Goal: Task Accomplishment & Management: Use online tool/utility

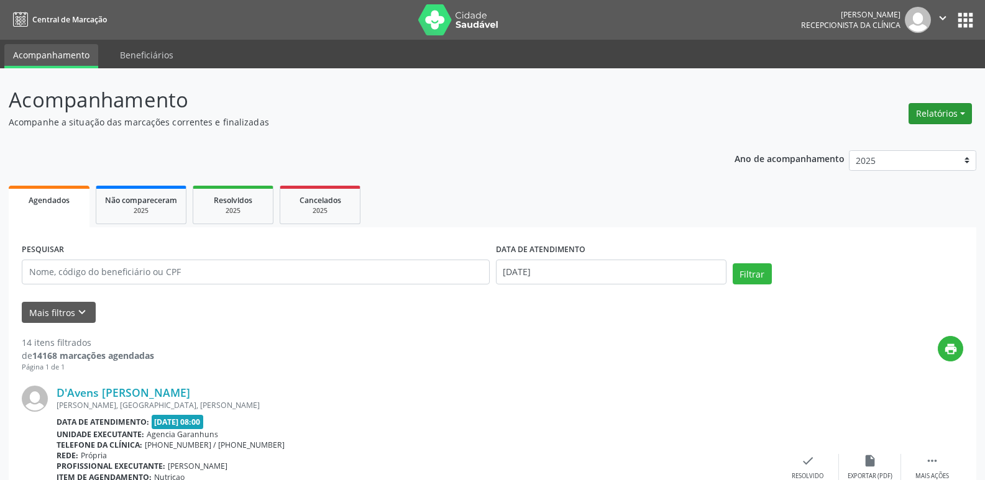
click at [928, 114] on button "Relatórios" at bounding box center [940, 113] width 63 height 21
click at [883, 138] on link "Agendamentos" at bounding box center [906, 140] width 134 height 17
select select "8"
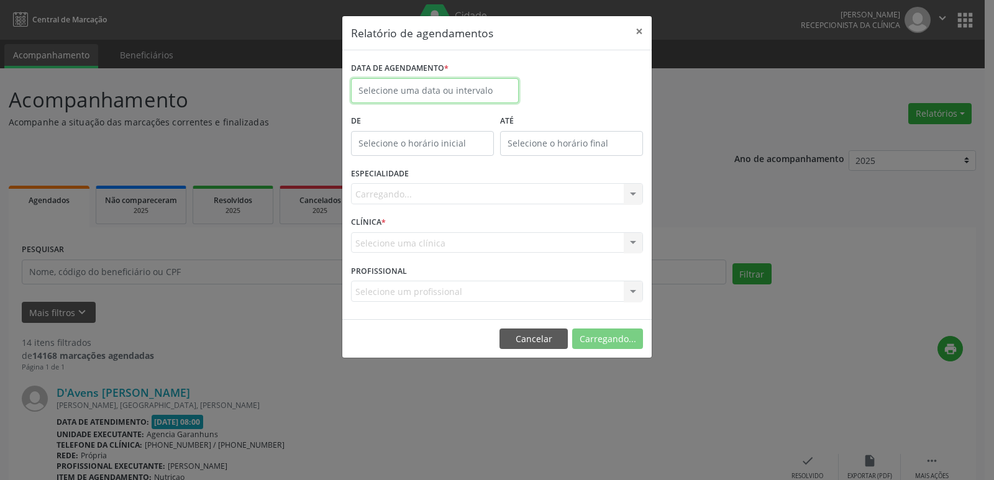
click at [421, 88] on input "text" at bounding box center [435, 90] width 168 height 25
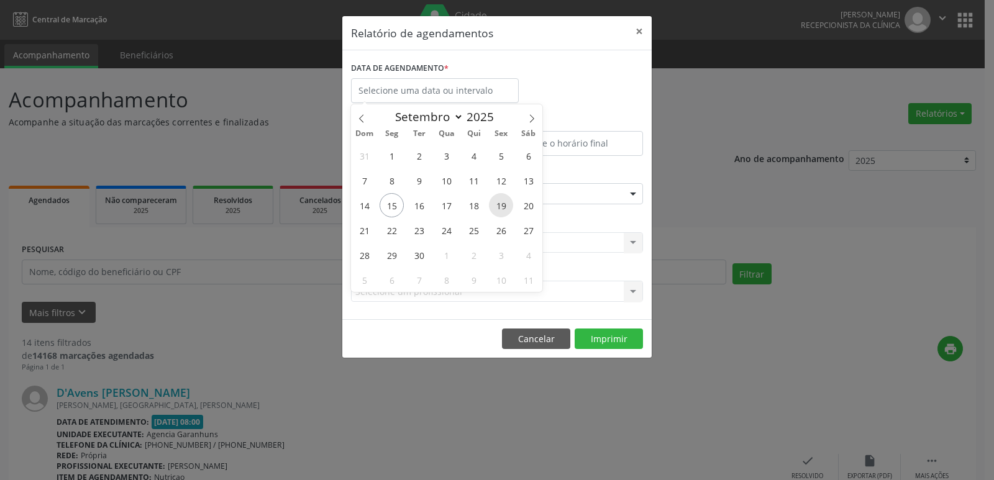
click at [504, 206] on span "19" at bounding box center [501, 205] width 24 height 24
type input "[DATE]"
click at [504, 206] on span "19" at bounding box center [501, 205] width 24 height 24
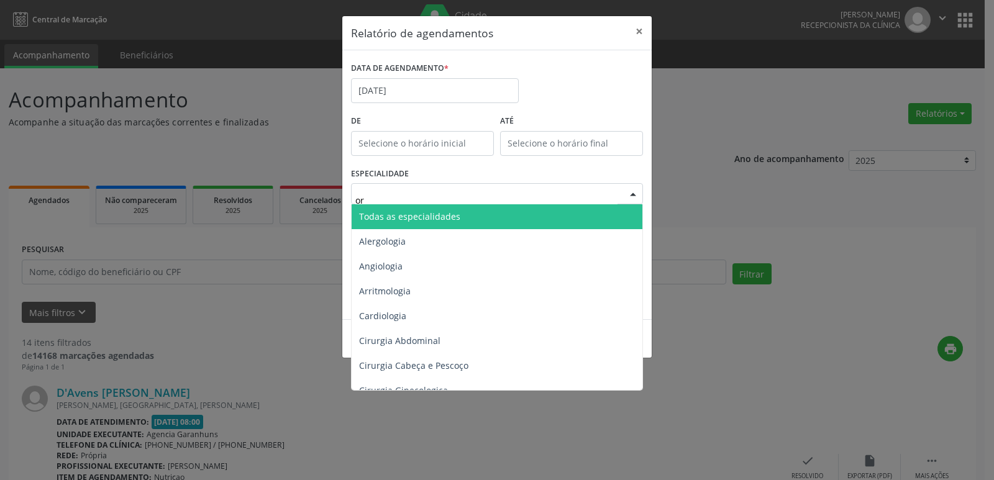
type input "ort"
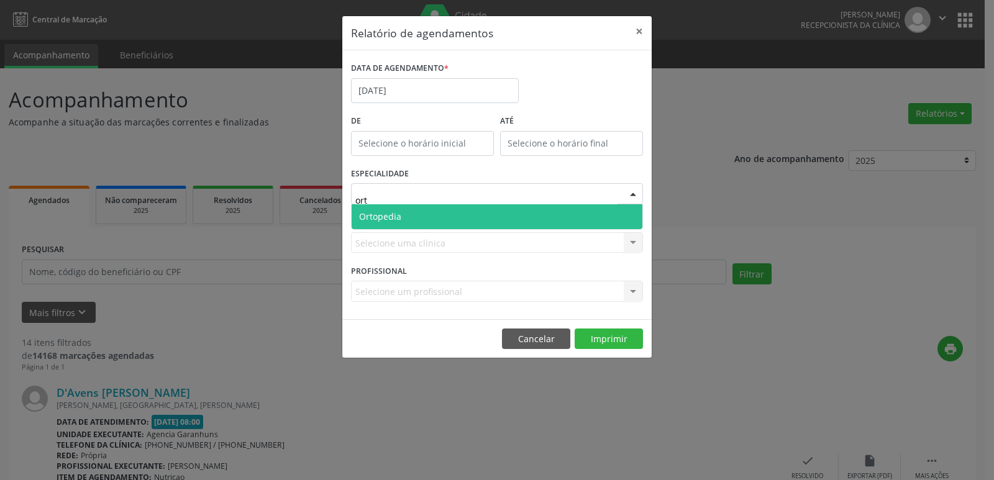
click at [500, 210] on span "Ortopedia" at bounding box center [497, 216] width 291 height 25
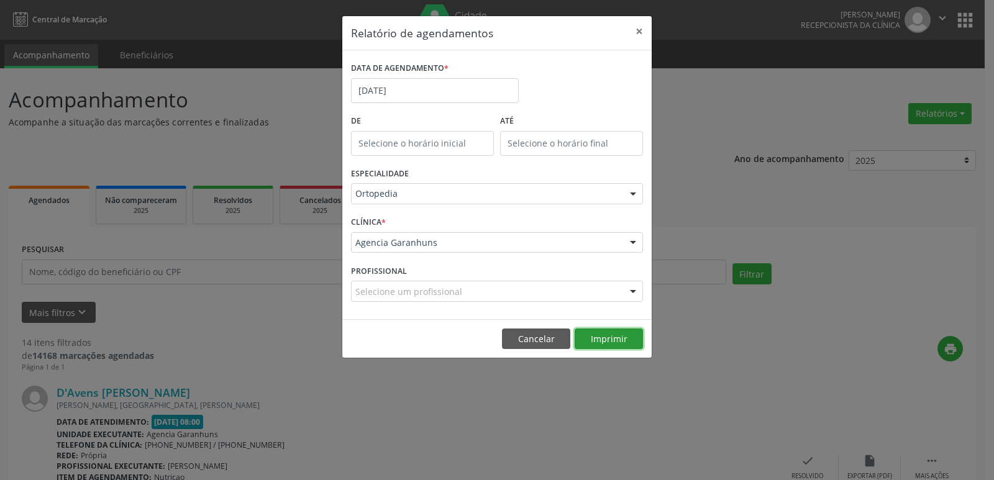
click at [605, 338] on button "Imprimir" at bounding box center [609, 339] width 68 height 21
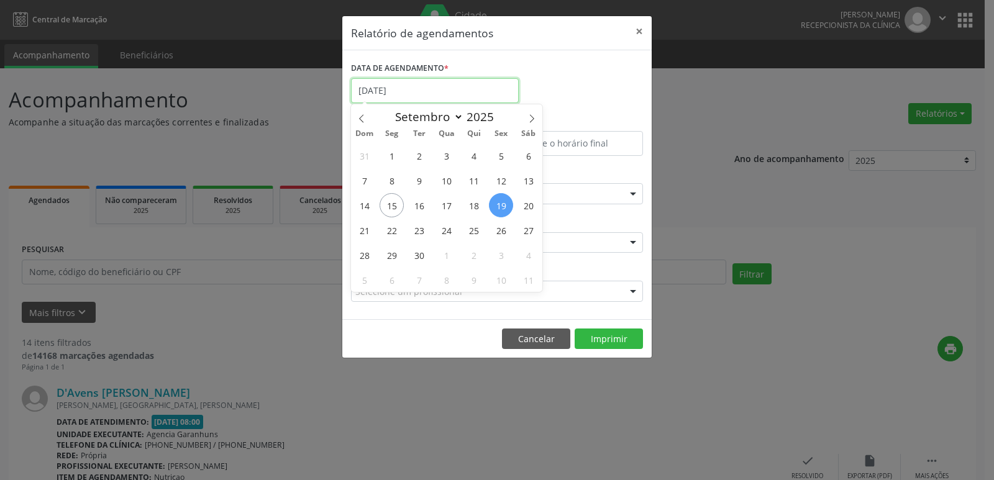
drag, startPoint x: 447, startPoint y: 83, endPoint x: 466, endPoint y: 96, distance: 22.8
click at [447, 85] on input "[DATE]" at bounding box center [435, 90] width 168 height 25
click at [472, 203] on span "18" at bounding box center [474, 205] width 24 height 24
type input "[DATE]"
click at [473, 203] on span "18" at bounding box center [474, 205] width 24 height 24
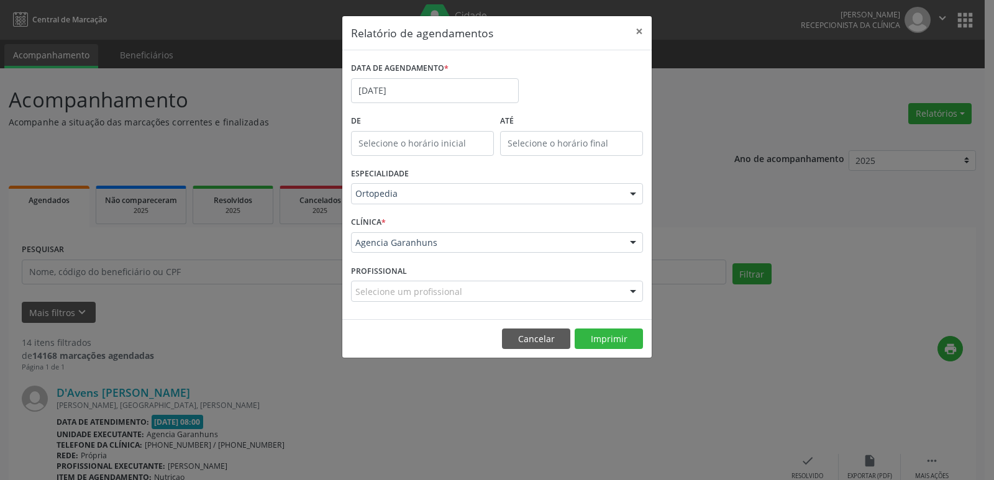
click at [405, 187] on div "Ortopedia" at bounding box center [497, 193] width 292 height 21
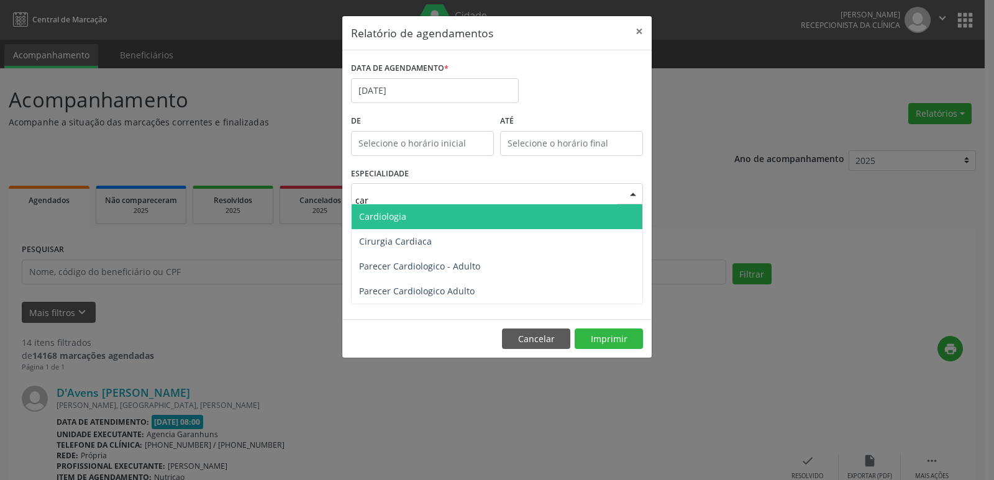
type input "card"
click at [398, 214] on span "Cardiologia" at bounding box center [382, 217] width 47 height 12
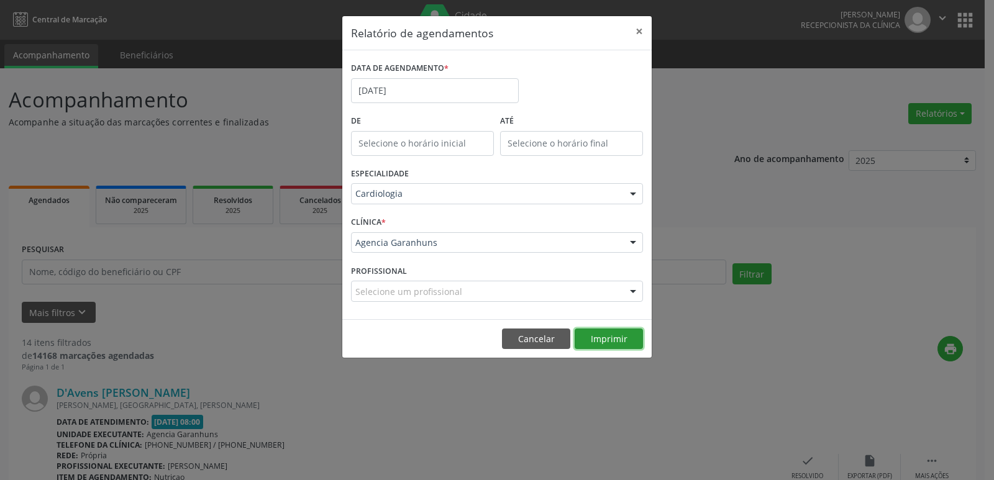
click at [615, 336] on button "Imprimir" at bounding box center [609, 339] width 68 height 21
click at [442, 92] on input "[DATE]" at bounding box center [435, 90] width 168 height 25
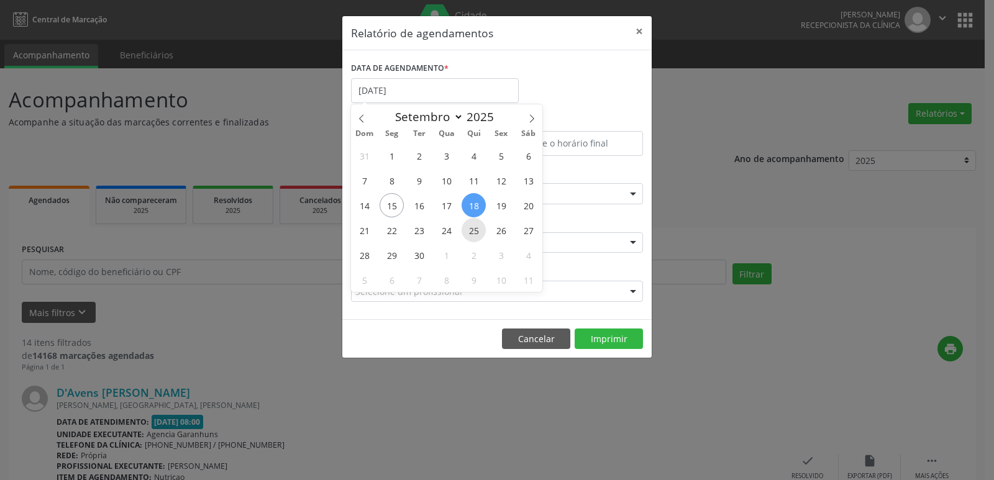
click at [473, 227] on span "25" at bounding box center [474, 230] width 24 height 24
type input "25/09/2025"
click at [473, 227] on span "25" at bounding box center [474, 230] width 24 height 24
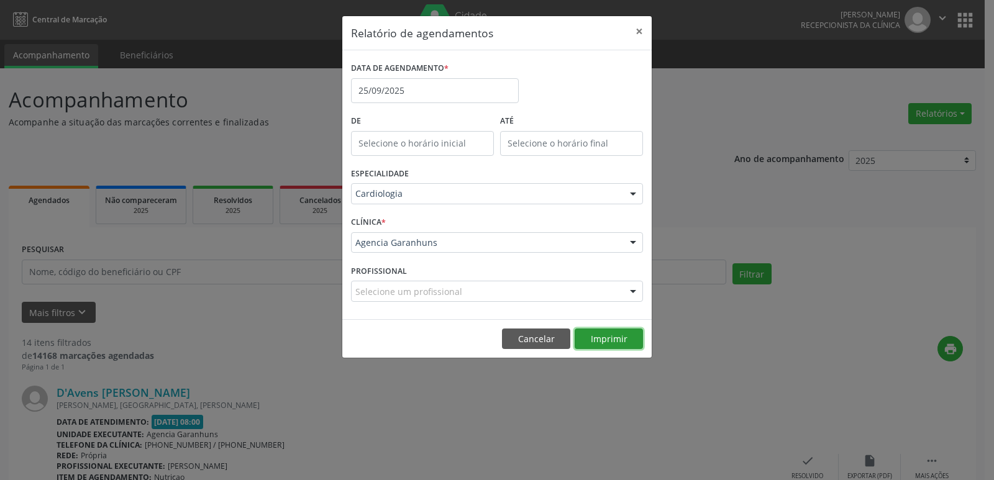
click at [597, 342] on button "Imprimir" at bounding box center [609, 339] width 68 height 21
